Goal: Transaction & Acquisition: Obtain resource

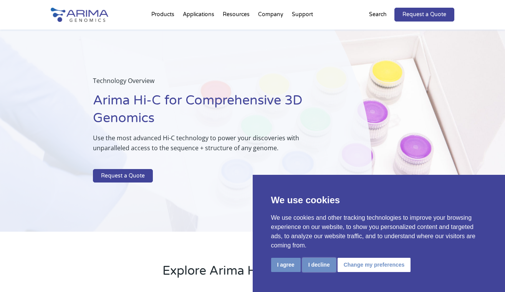
click at [326, 266] on button "I decline" at bounding box center [319, 265] width 34 height 14
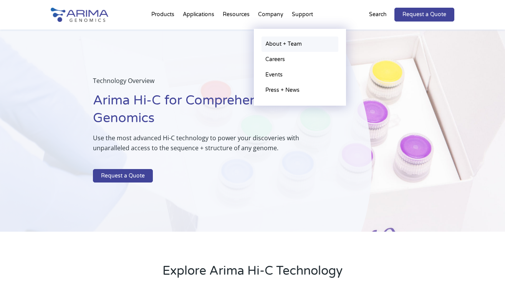
click at [280, 43] on link "About + Team" at bounding box center [299, 43] width 77 height 15
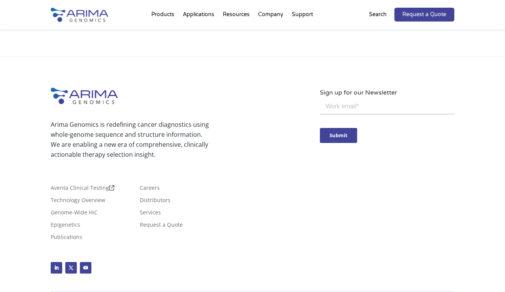
scroll to position [1411, 0]
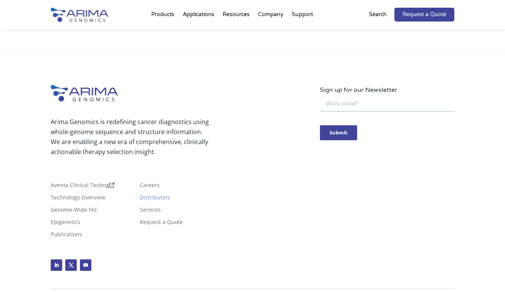
click at [156, 195] on link "Distributors" at bounding box center [155, 199] width 31 height 8
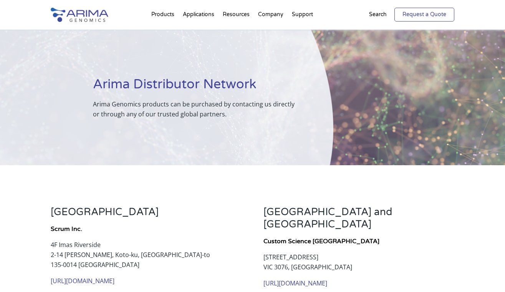
click at [432, 16] on link "Request a Quote" at bounding box center [424, 15] width 60 height 14
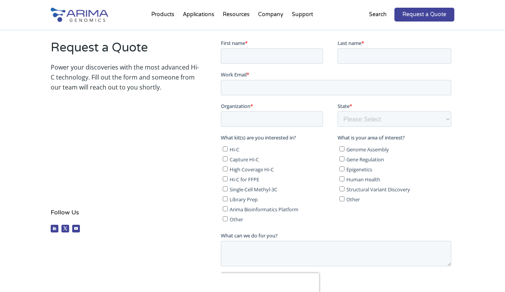
scroll to position [135, 0]
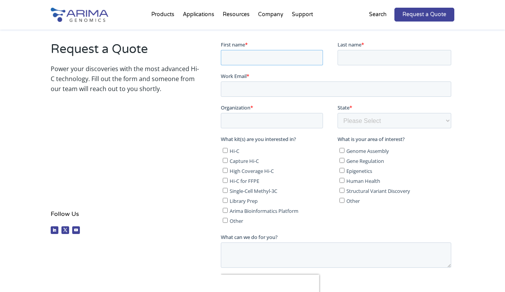
click at [248, 57] on input "First name *" at bounding box center [272, 57] width 102 height 15
type input "Sean"
type input "Meaden"
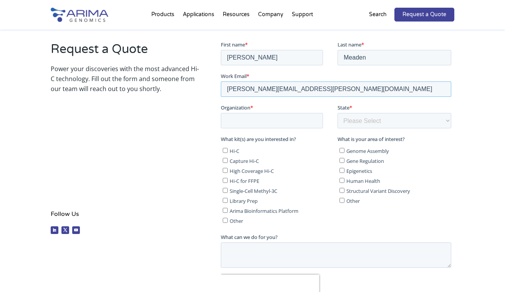
type input "sean.meaden@york.ac.uk"
type input "University of York"
